Goal: Task Accomplishment & Management: Use online tool/utility

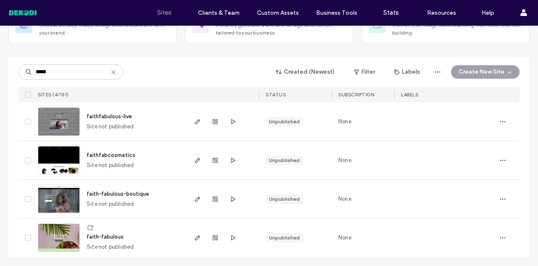
scroll to position [71, 0]
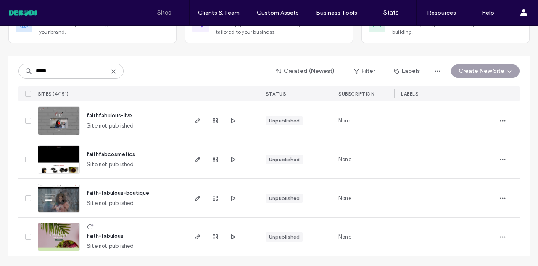
type input "*****"
click at [129, 193] on span "faith-fabulous-boutique" at bounding box center [118, 192] width 63 height 6
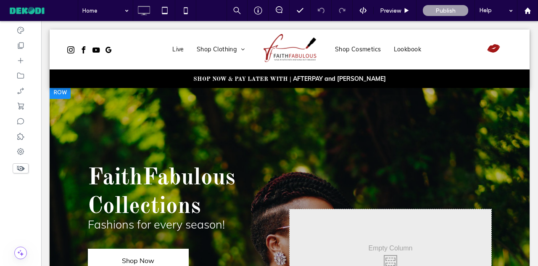
click at [445, 126] on div at bounding box center [290, 259] width 480 height 348
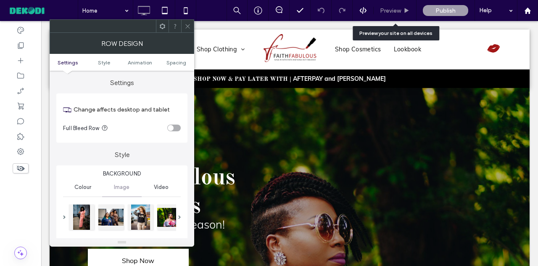
click at [392, 7] on span "Preview" at bounding box center [390, 10] width 21 height 7
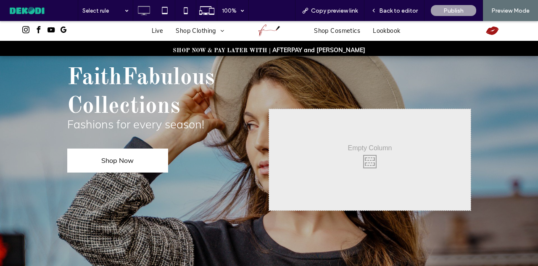
scroll to position [78, 0]
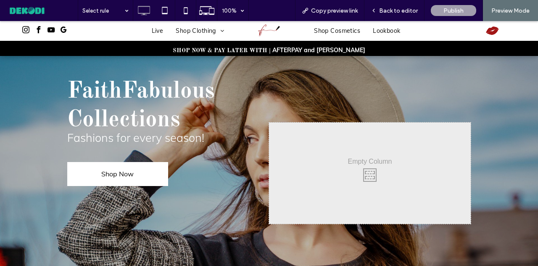
click at [297, 81] on div at bounding box center [269, 173] width 538 height 348
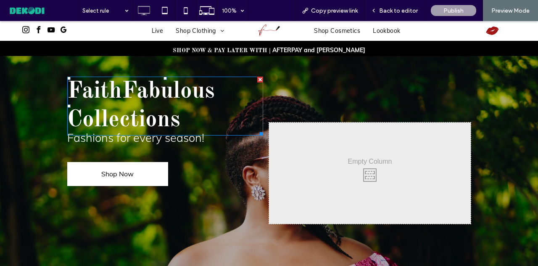
click at [244, 93] on h1 "FaithFabulous Collections" at bounding box center [165, 105] width 196 height 57
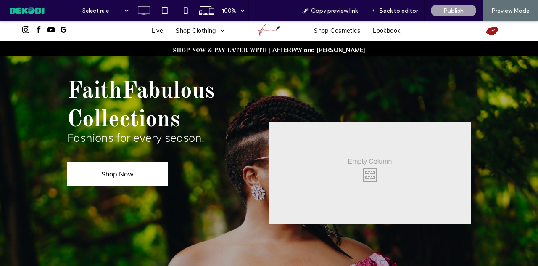
click at [216, 176] on div "FaithFabulous Collections Fashions for every season! Shop Now Click To Paste" at bounding box center [168, 172] width 202 height 101
click at [465, 124] on div at bounding box center [468, 125] width 6 height 6
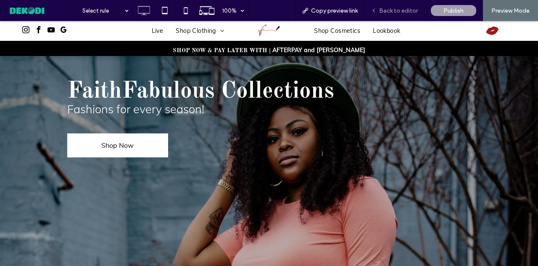
drag, startPoint x: 394, startPoint y: 9, endPoint x: 362, endPoint y: 49, distance: 50.8
click at [394, 9] on span "Back to editor" at bounding box center [398, 10] width 39 height 7
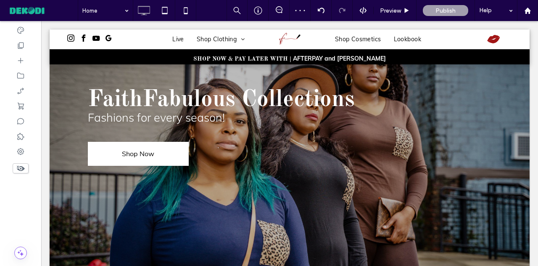
click at [181, 213] on div at bounding box center [290, 166] width 480 height 319
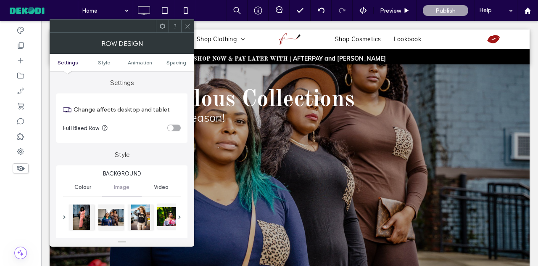
click at [171, 222] on div at bounding box center [169, 215] width 25 height 25
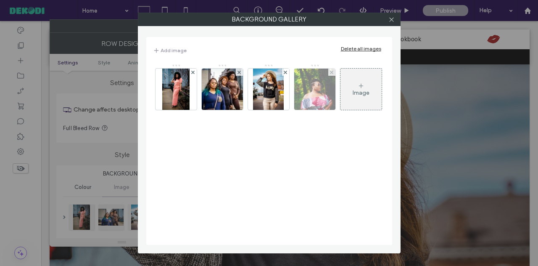
click at [312, 98] on img at bounding box center [314, 88] width 55 height 41
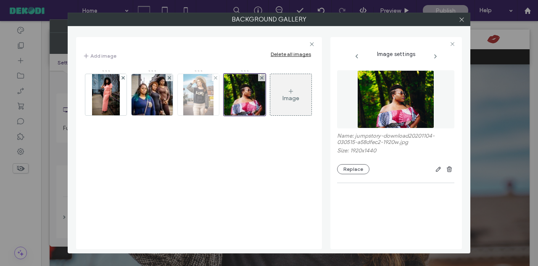
click at [193, 98] on img at bounding box center [198, 94] width 31 height 41
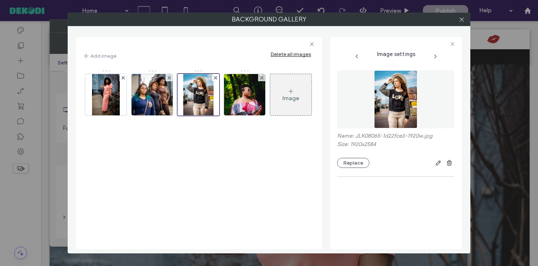
drag, startPoint x: 193, startPoint y: 98, endPoint x: 180, endPoint y: 163, distance: 66.5
click at [180, 163] on div "Image" at bounding box center [199, 154] width 232 height 179
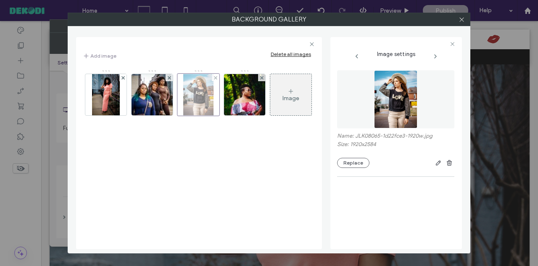
click at [205, 96] on div at bounding box center [198, 95] width 42 height 42
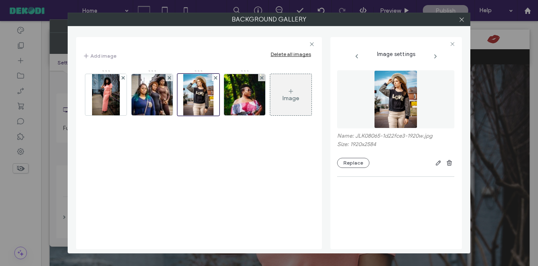
click at [399, 103] on img at bounding box center [395, 99] width 43 height 58
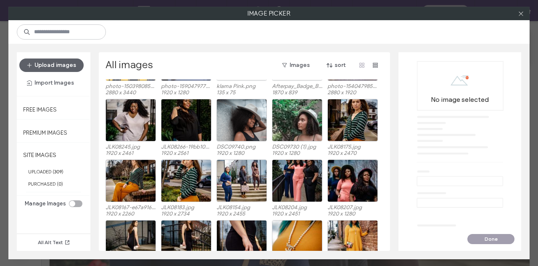
scroll to position [1269, 0]
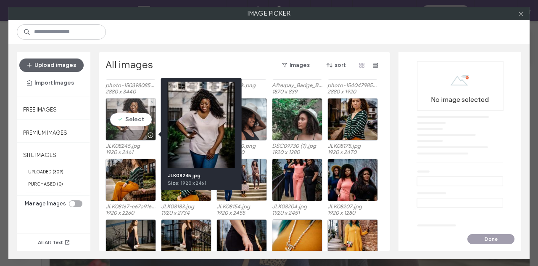
click at [152, 133] on div at bounding box center [150, 135] width 11 height 7
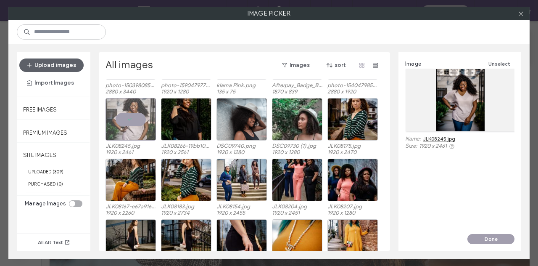
click at [440, 138] on link "JLK08245.jpg" at bounding box center [439, 138] width 32 height 6
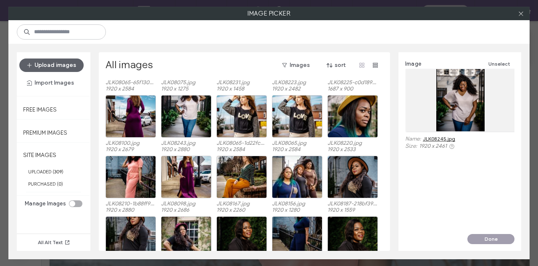
scroll to position [1635, 0]
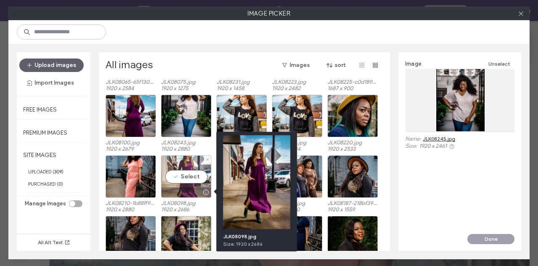
click at [206, 191] on div at bounding box center [205, 192] width 11 height 7
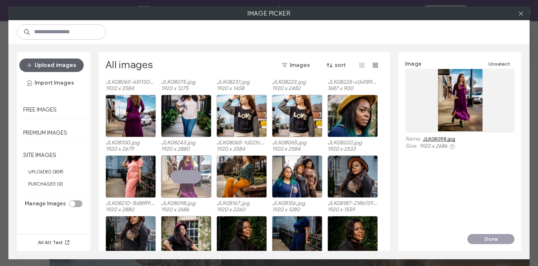
click at [440, 137] on link "JLK08098.jpg" at bounding box center [439, 138] width 32 height 6
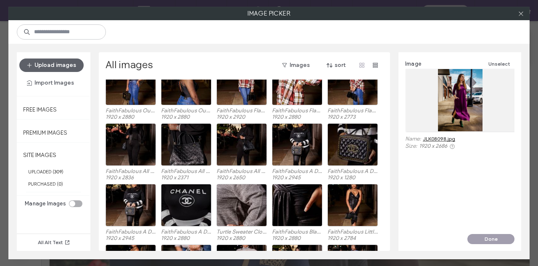
scroll to position [278, 0]
